Goal: Task Accomplishment & Management: Manage account settings

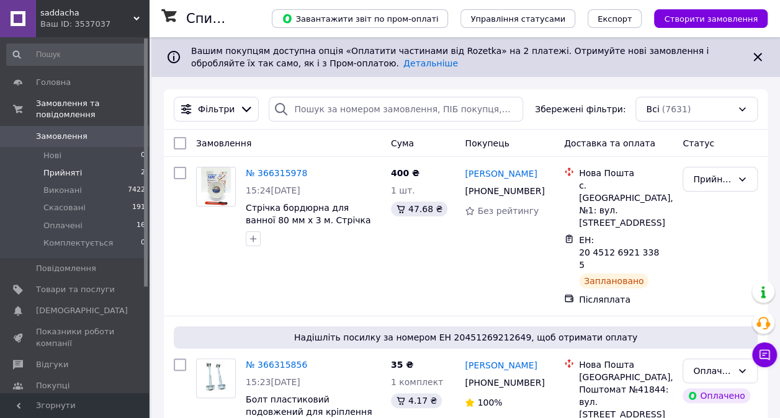
click at [76, 168] on li "Прийняті 2" at bounding box center [76, 172] width 153 height 17
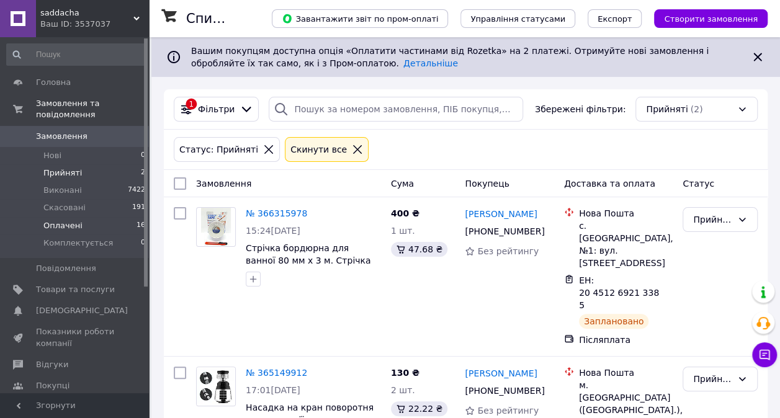
click at [87, 219] on li "Оплачені 16" at bounding box center [76, 225] width 153 height 17
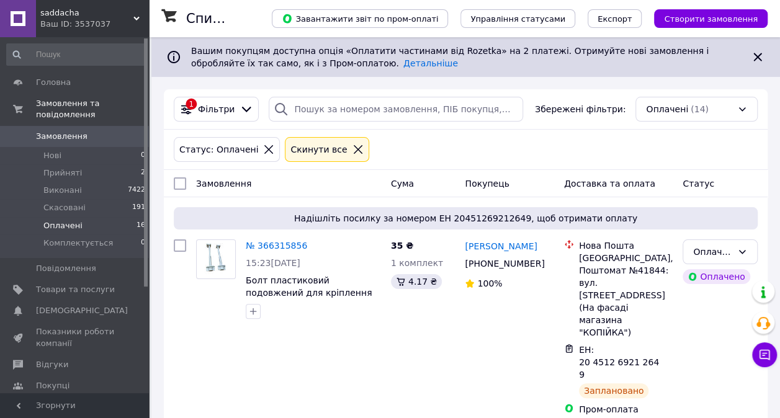
click at [354, 151] on icon at bounding box center [358, 149] width 9 height 9
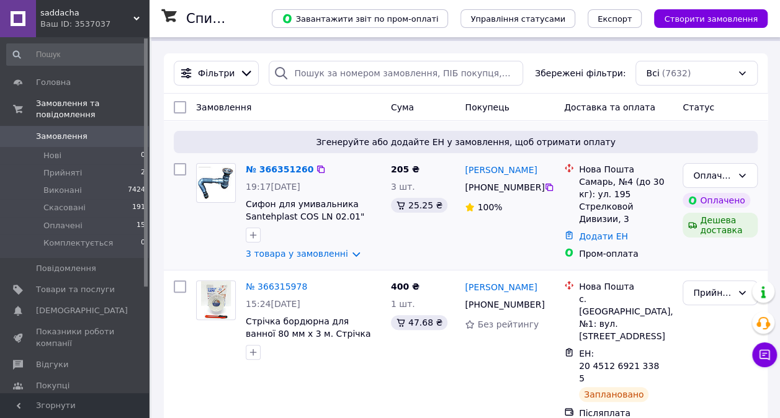
scroll to position [62, 0]
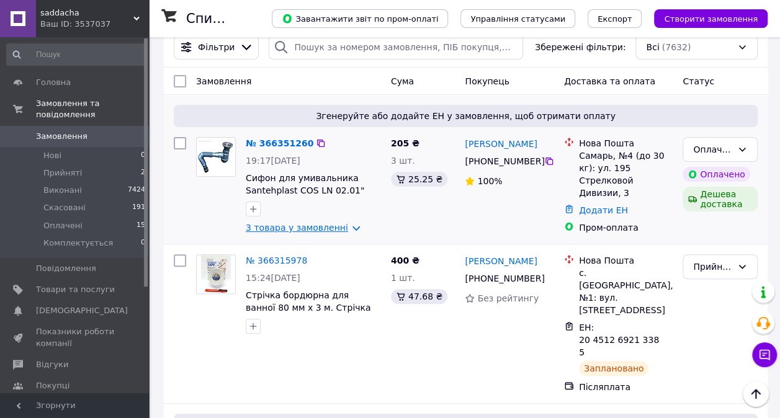
click at [320, 227] on link "3 товара у замовленні" at bounding box center [297, 228] width 102 height 10
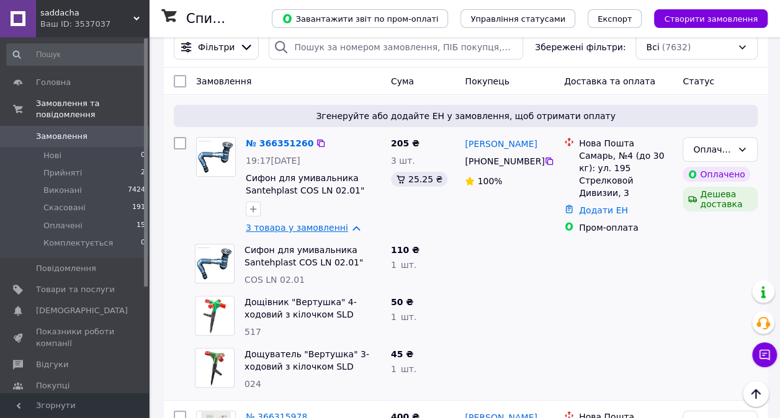
click at [320, 227] on link "3 товара у замовленні" at bounding box center [297, 228] width 102 height 10
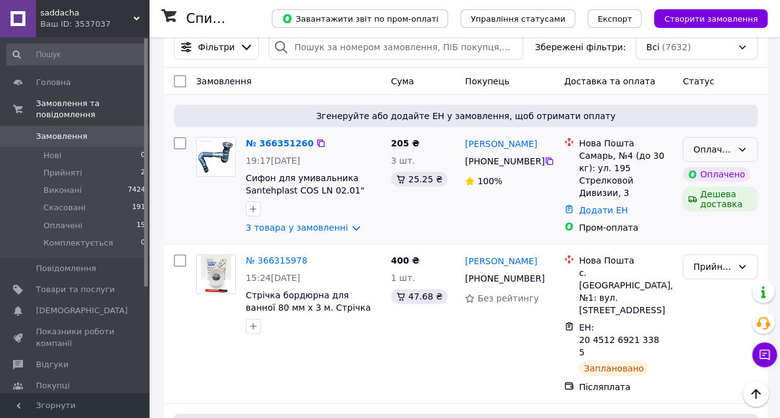
click at [745, 149] on icon at bounding box center [742, 150] width 10 height 10
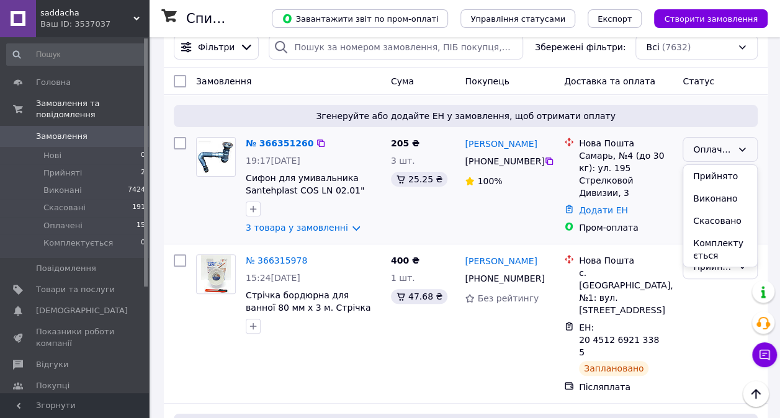
click at [735, 240] on li "Комплектується" at bounding box center [720, 249] width 74 height 35
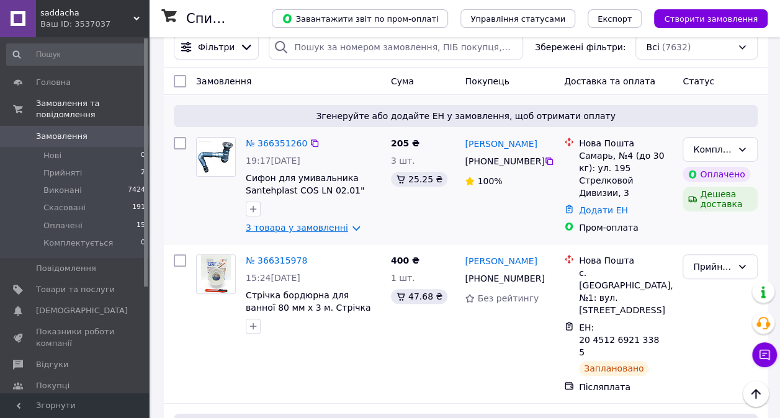
click at [338, 228] on link "3 товара у замовленні" at bounding box center [297, 228] width 102 height 10
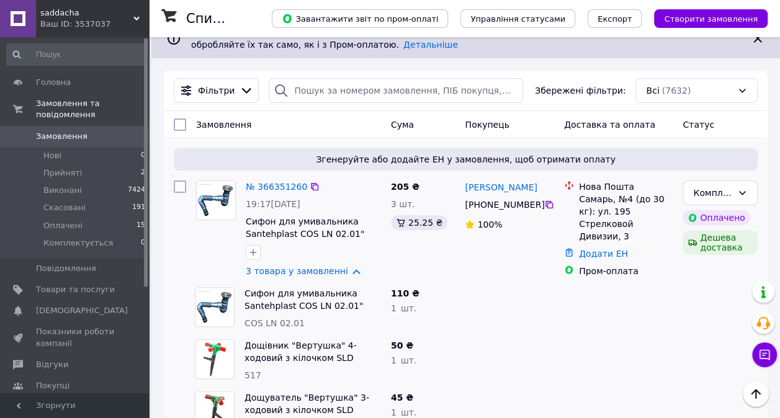
scroll to position [0, 0]
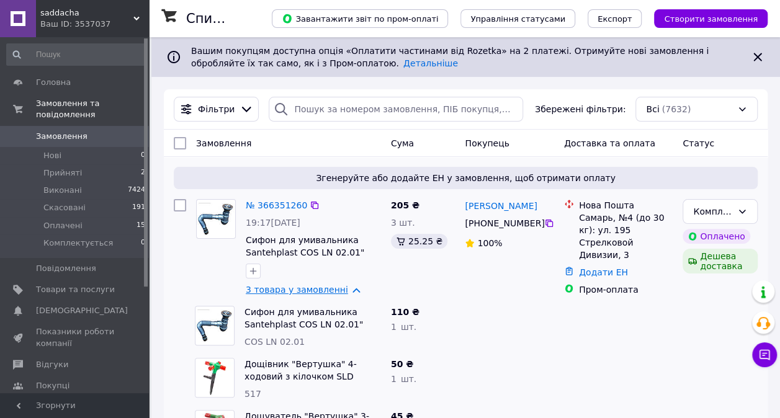
click at [324, 291] on link "3 товара у замовленні" at bounding box center [297, 290] width 102 height 10
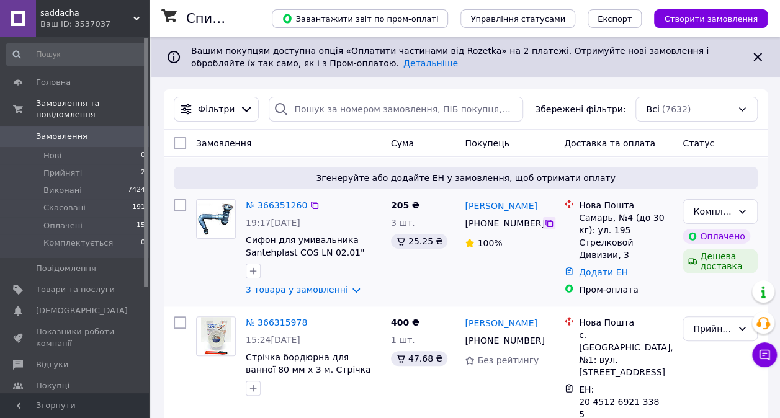
click at [546, 225] on icon at bounding box center [549, 223] width 7 height 7
drag, startPoint x: 525, startPoint y: 199, endPoint x: 460, endPoint y: 207, distance: 65.7
click at [460, 207] on div "Игорь Бойко +380 97 362 39 30 100%" at bounding box center [509, 247] width 99 height 107
copy link "[PERSON_NAME]"
click at [466, 278] on div "Игорь Бойко +380 97 362 39 30 100%" at bounding box center [509, 247] width 99 height 107
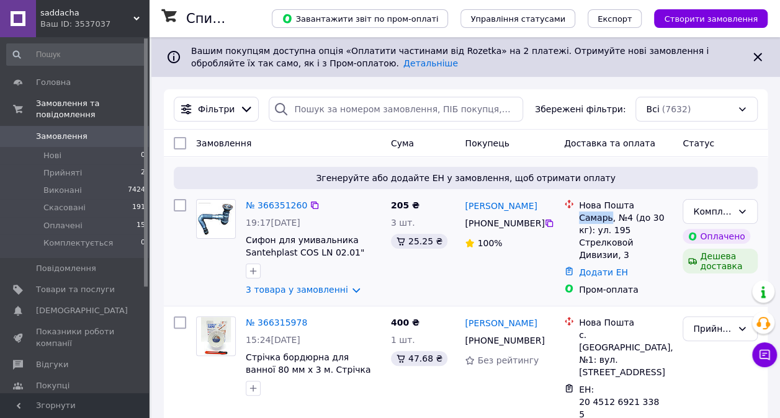
drag, startPoint x: 609, startPoint y: 219, endPoint x: 580, endPoint y: 217, distance: 29.8
click at [580, 217] on div "Самарь, №4 (до 30 кг): ул. 195 Стрелковой Дивизии, 3" at bounding box center [626, 237] width 94 height 50
copy div "Самарь"
click at [219, 221] on img at bounding box center [216, 219] width 38 height 32
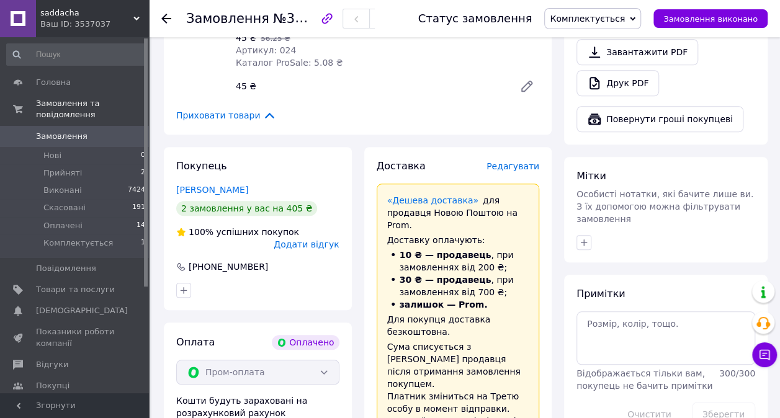
scroll to position [496, 0]
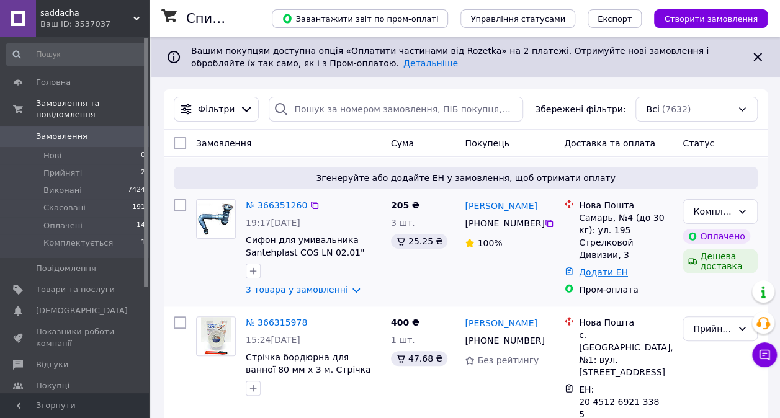
click at [613, 267] on link "Додати ЕН" at bounding box center [603, 272] width 49 height 10
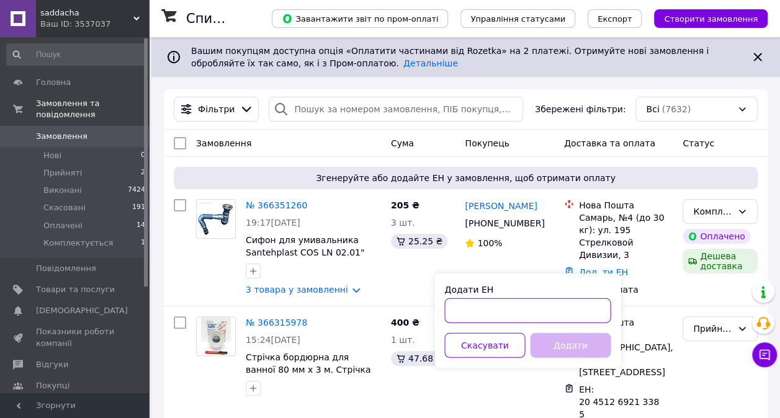
click at [560, 310] on input "Додати ЕН" at bounding box center [527, 311] width 166 height 25
paste input "20451269240041"
type input "20451269240041"
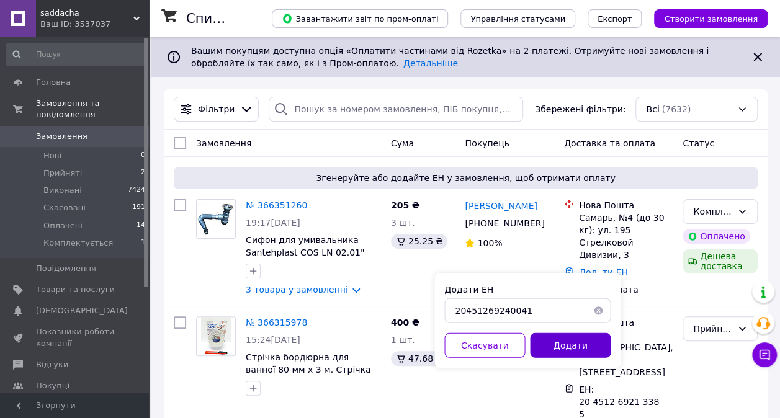
click at [547, 346] on button "Додати" at bounding box center [570, 345] width 81 height 25
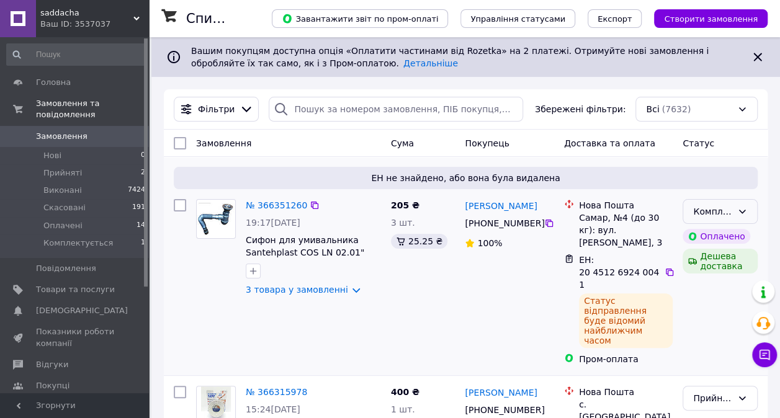
click at [743, 212] on icon at bounding box center [742, 212] width 7 height 4
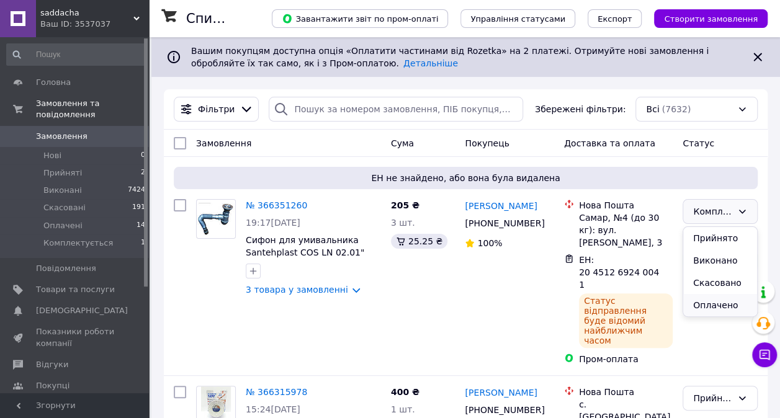
click at [725, 300] on li "Оплачено" at bounding box center [720, 305] width 74 height 22
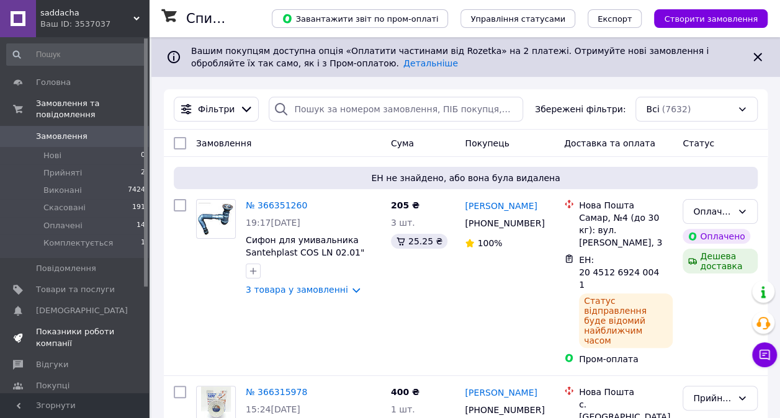
click at [98, 328] on span "Показники роботи компанії" at bounding box center [75, 337] width 79 height 22
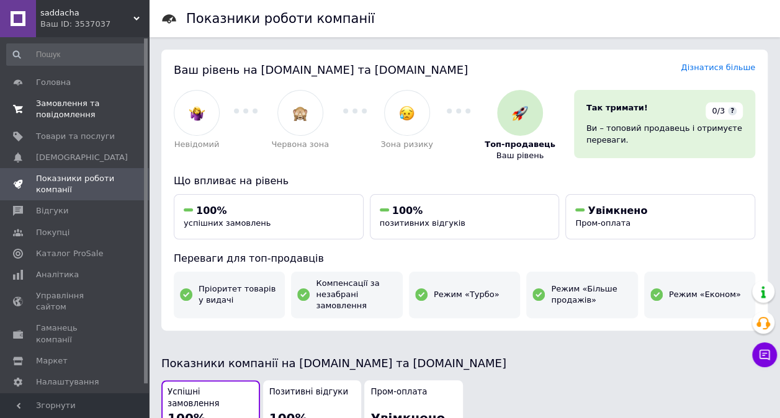
click at [94, 120] on span "Замовлення та повідомлення" at bounding box center [75, 109] width 79 height 22
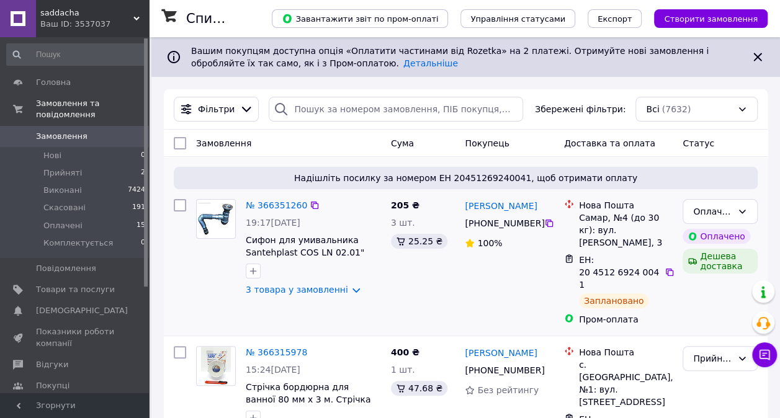
click at [500, 215] on div "[PERSON_NAME] [PHONE_NUMBER]%" at bounding box center [509, 262] width 99 height 137
click at [499, 211] on link "[PERSON_NAME]" at bounding box center [501, 206] width 72 height 12
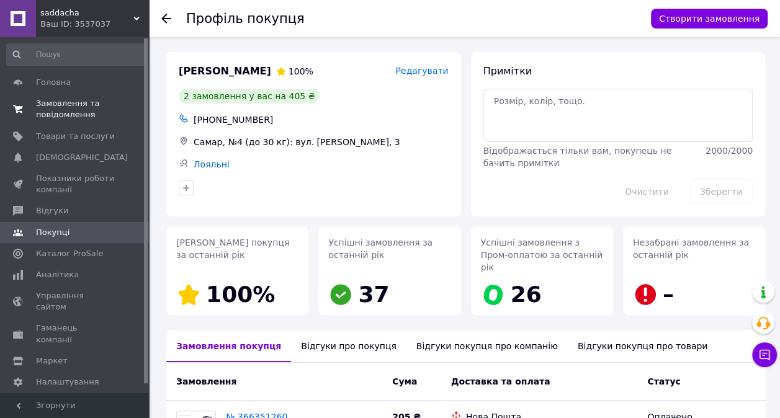
drag, startPoint x: 84, startPoint y: 117, endPoint x: 68, endPoint y: 113, distance: 16.6
click at [84, 117] on span "Замовлення та повідомлення" at bounding box center [75, 109] width 79 height 22
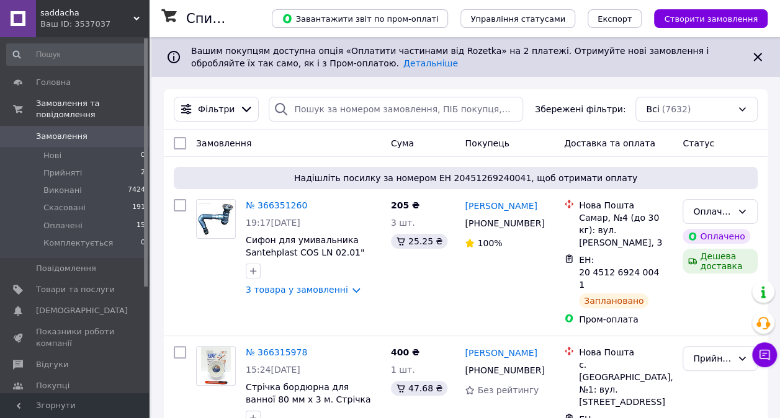
click at [97, 17] on span "saddacha" at bounding box center [86, 12] width 93 height 11
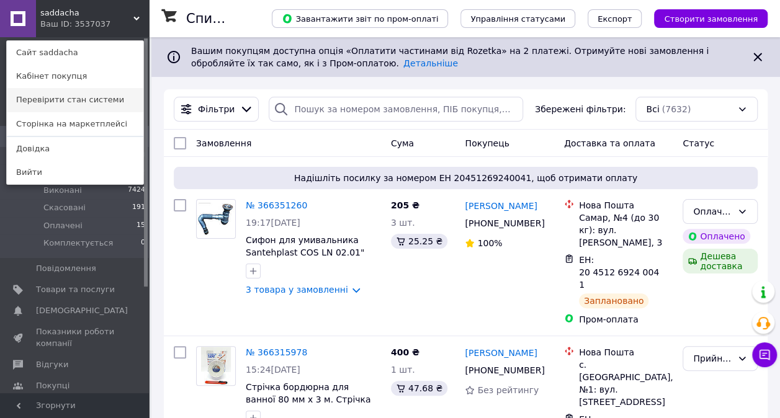
click at [79, 95] on link "Перевірити стан системи" at bounding box center [75, 100] width 137 height 24
